Goal: Transaction & Acquisition: Download file/media

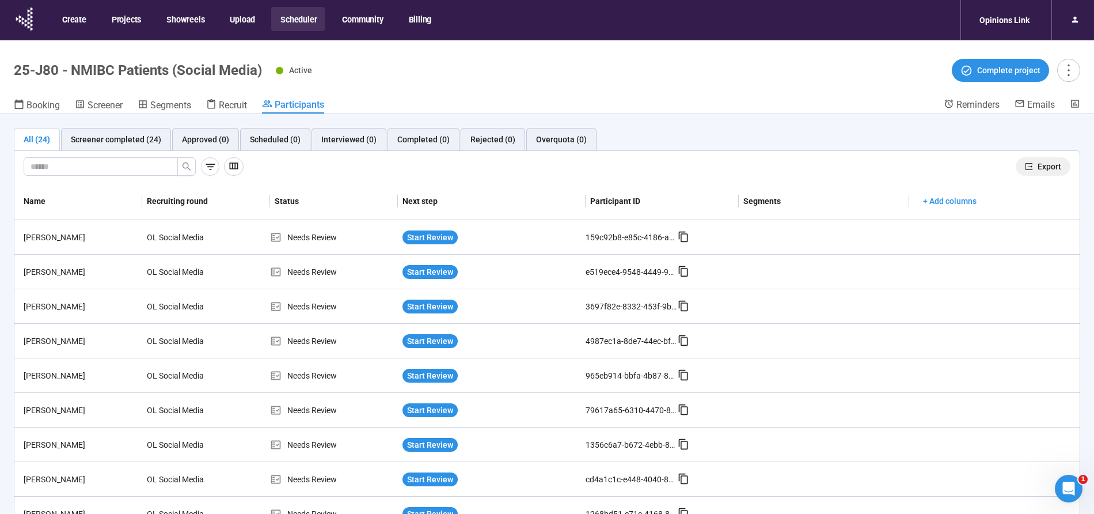
click at [1037, 165] on button "Export" at bounding box center [1043, 166] width 55 height 18
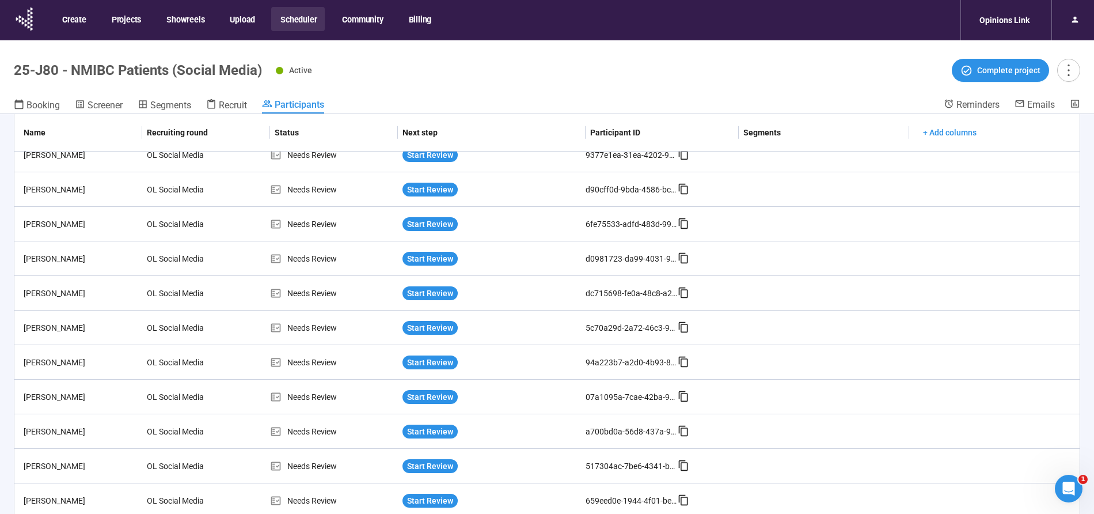
scroll to position [40, 0]
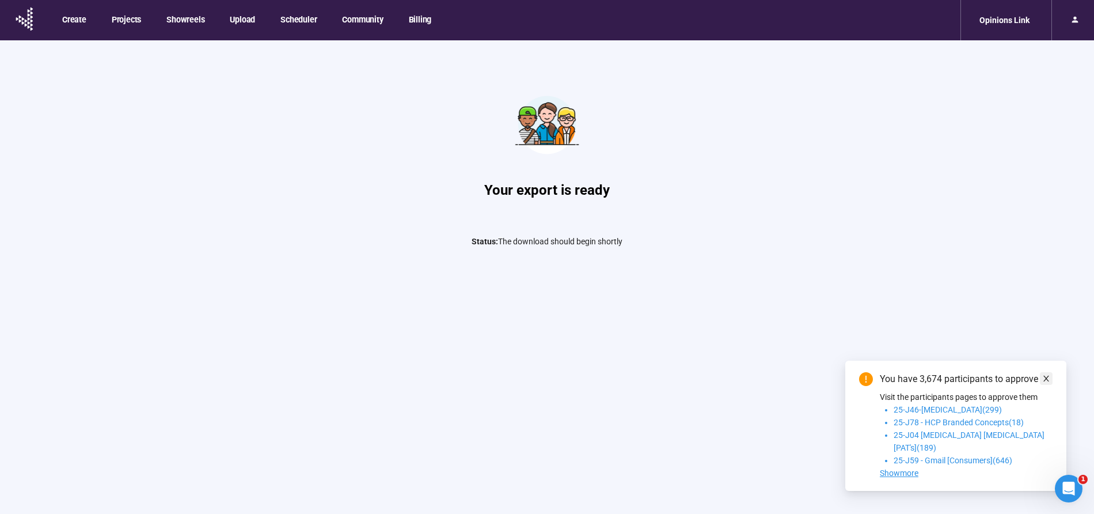
click at [1045, 385] on span at bounding box center [1046, 378] width 8 height 13
